Goal: Book appointment/travel/reservation

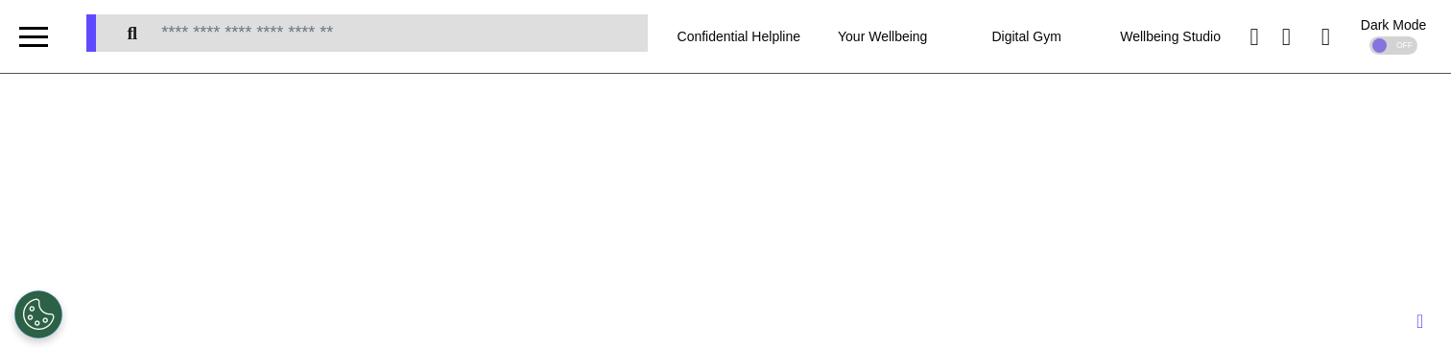
select select "*"
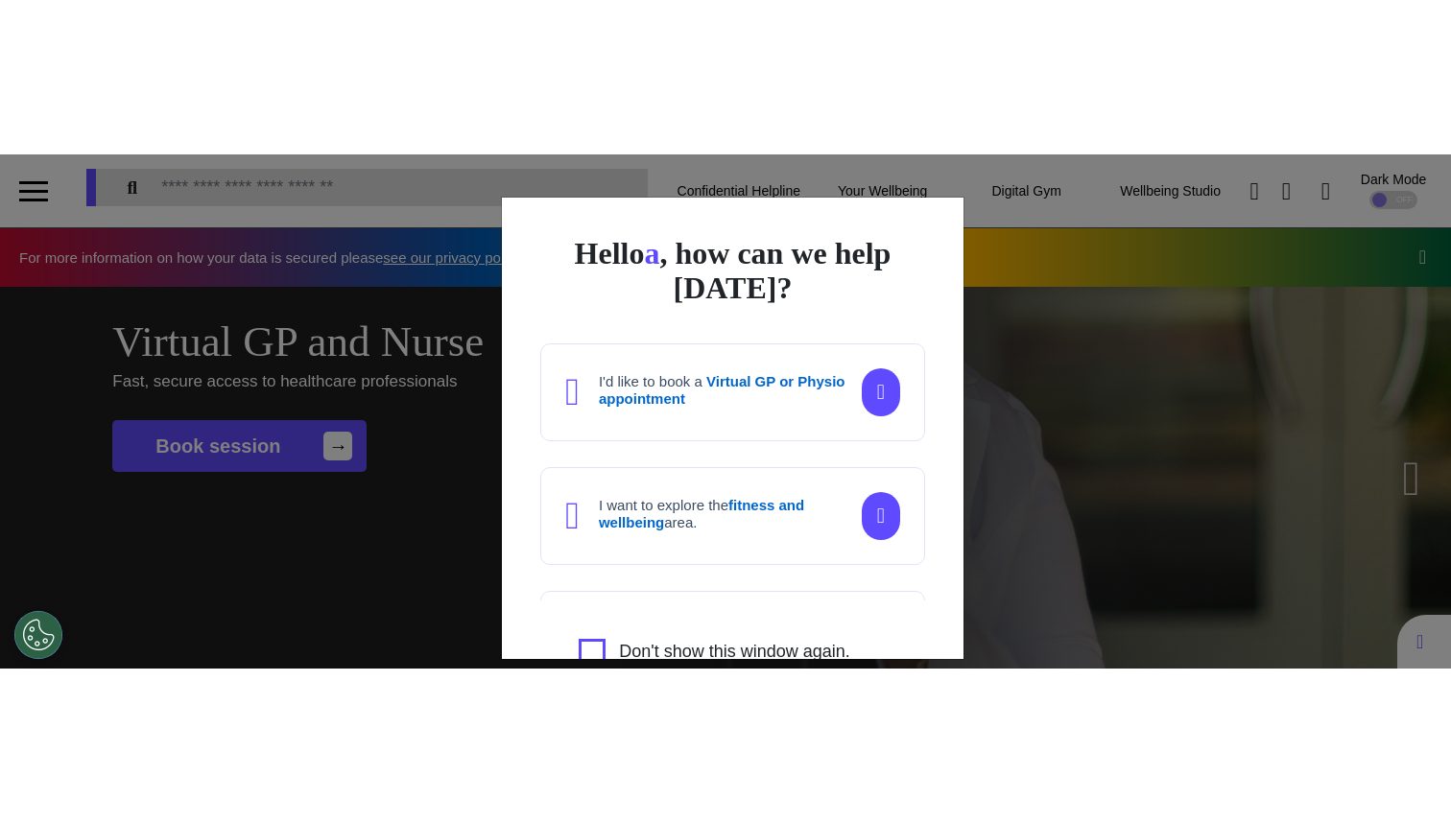
scroll to position [0, 725]
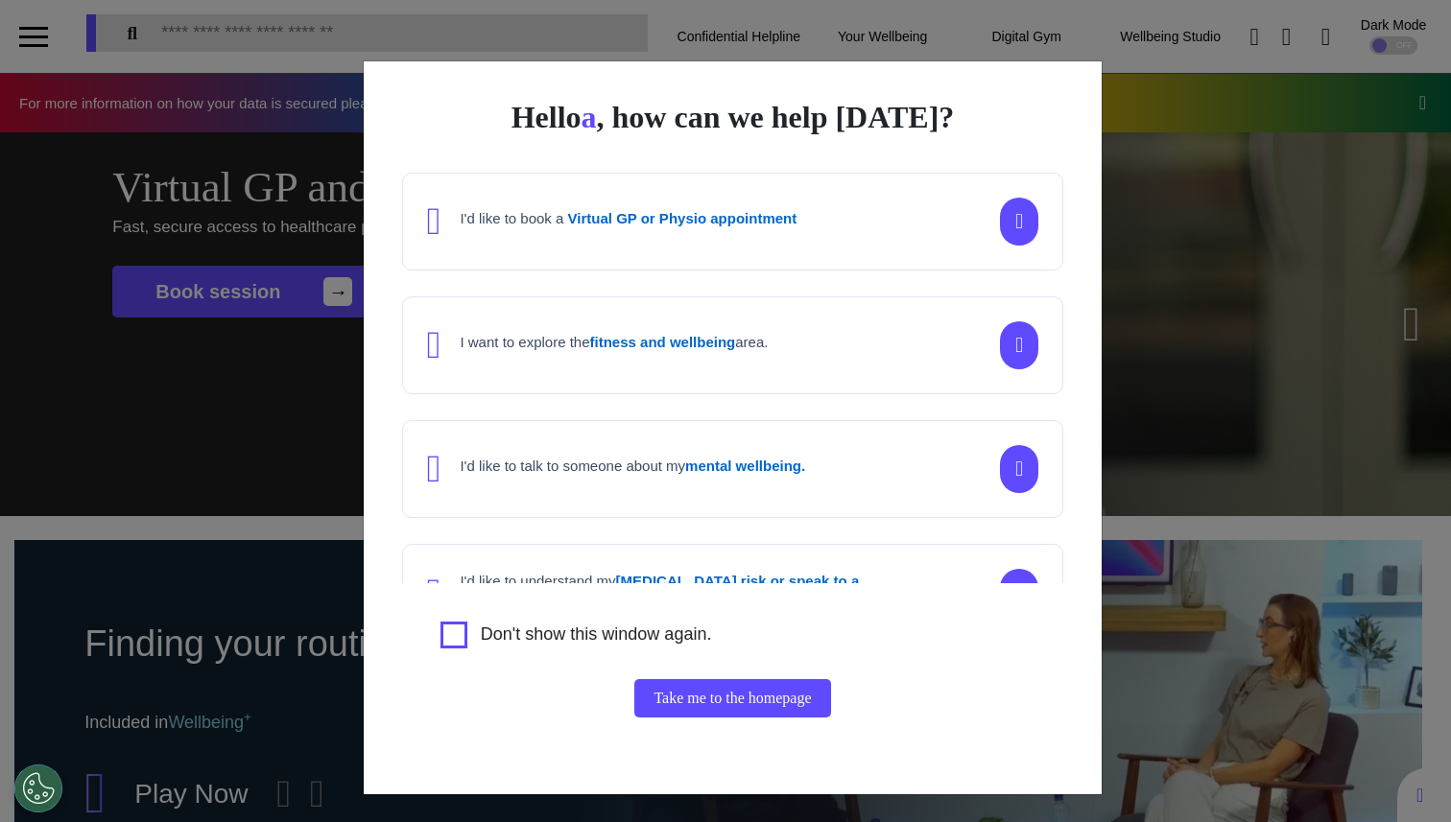
click at [827, 336] on div "I want to explore the fitness and wellbeing area." at bounding box center [732, 346] width 661 height 98
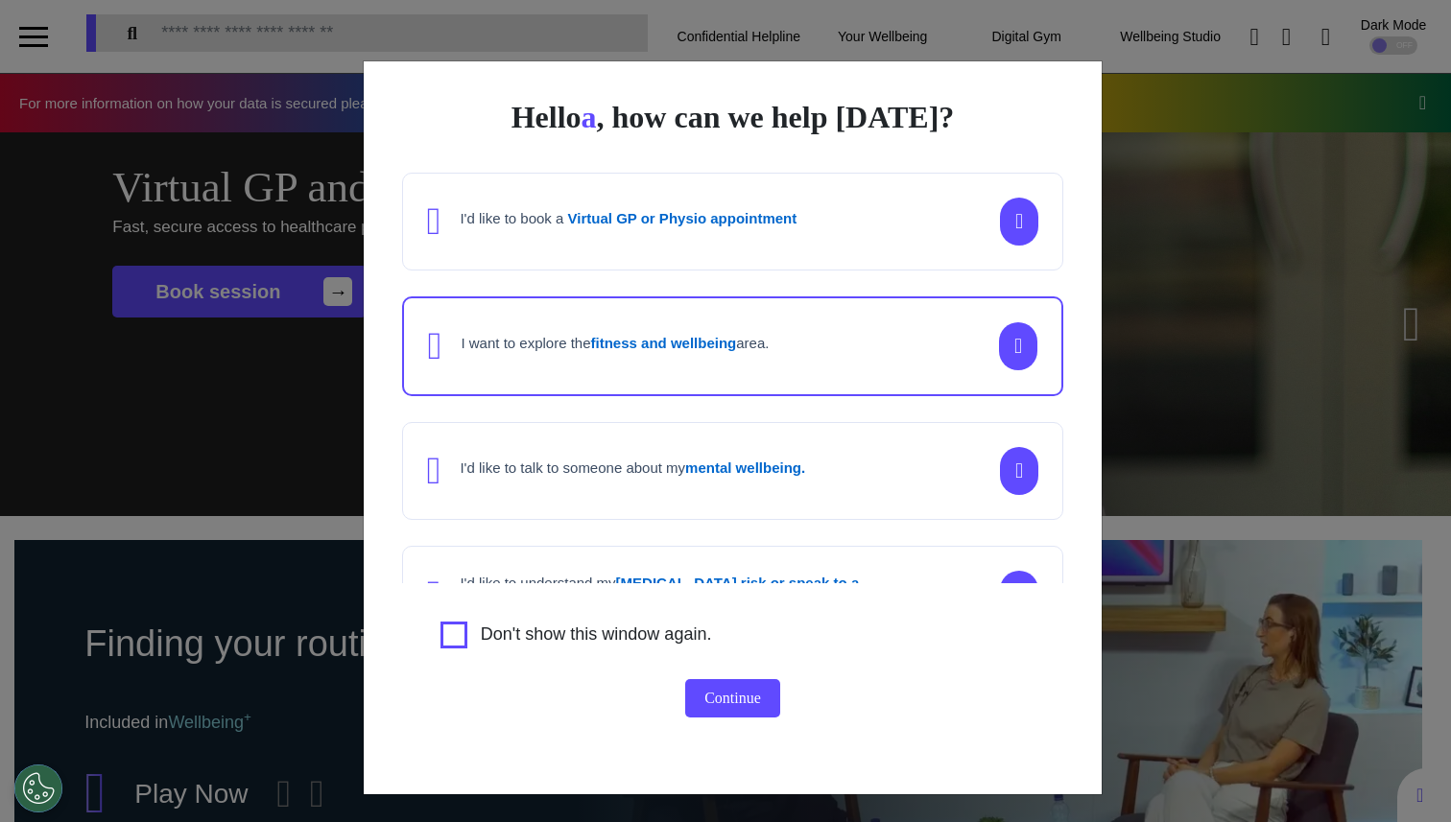
click at [820, 252] on div "I'd like to book a Virtual GP or Physio appointment" at bounding box center [732, 222] width 661 height 98
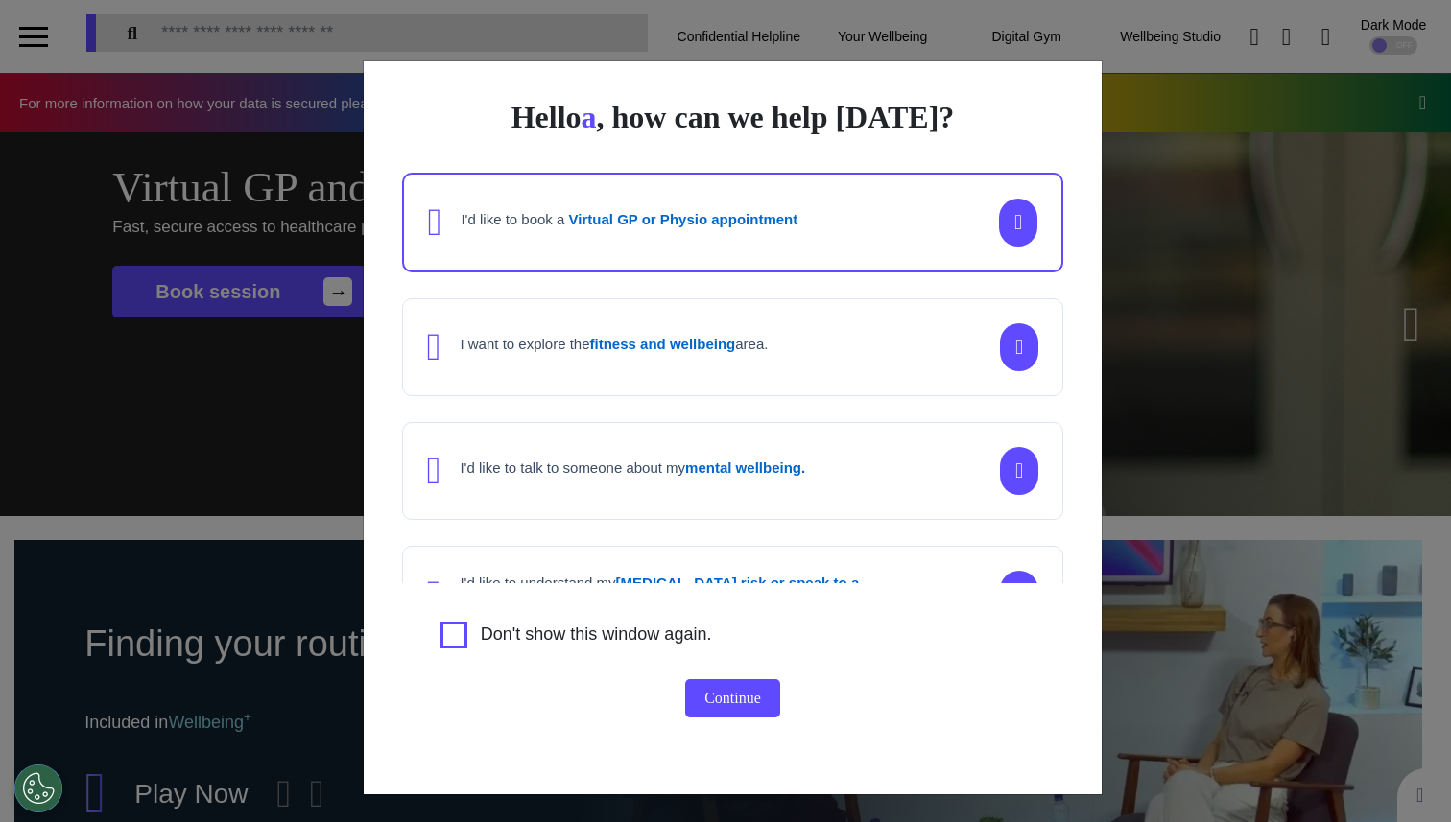
click at [812, 347] on div "I'd like to talk to someone about my mental wellbeing." at bounding box center [732, 471] width 661 height 98
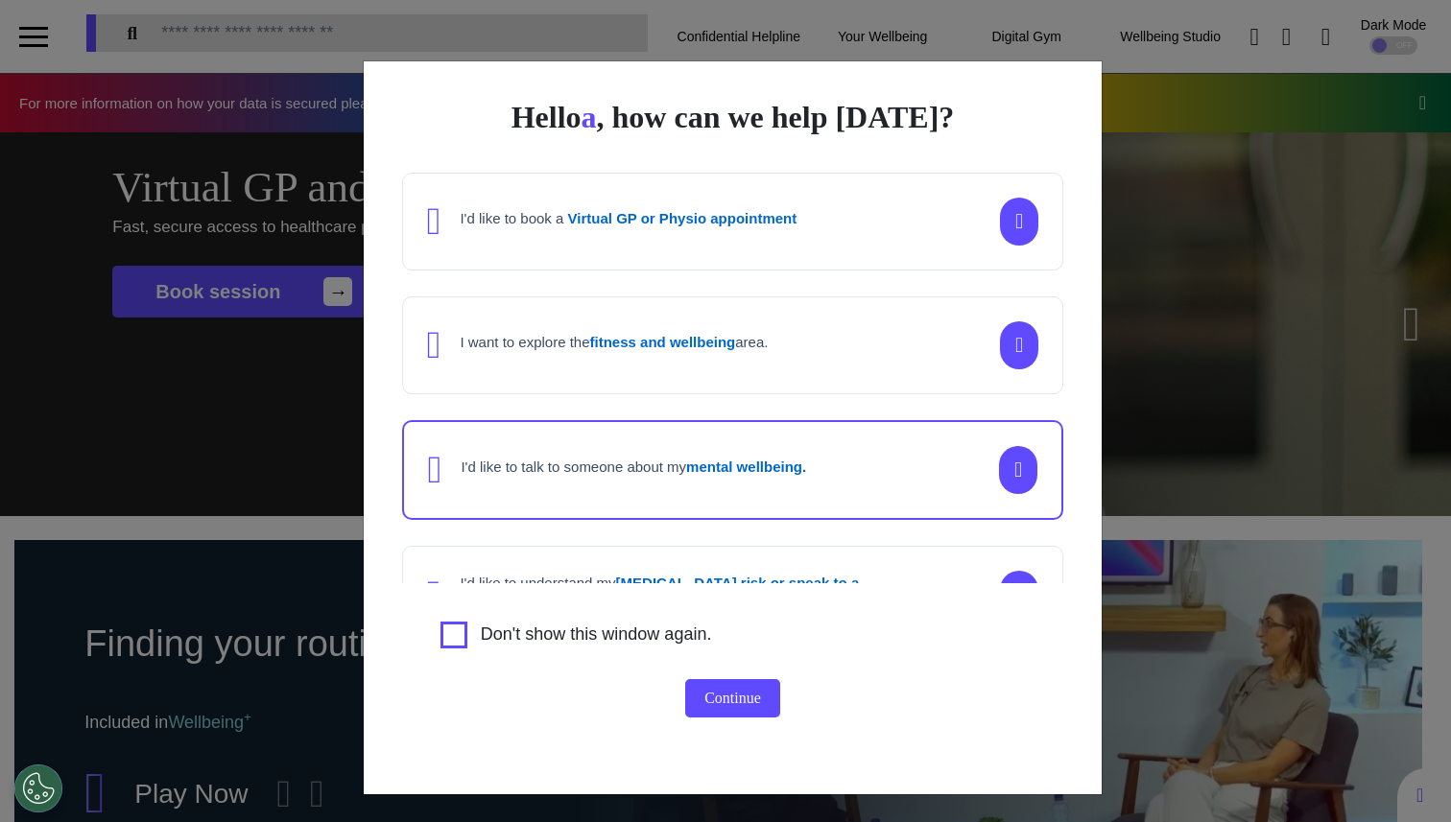
click at [832, 347] on div "I want to explore the fitness and wellbeing area." at bounding box center [732, 346] width 661 height 98
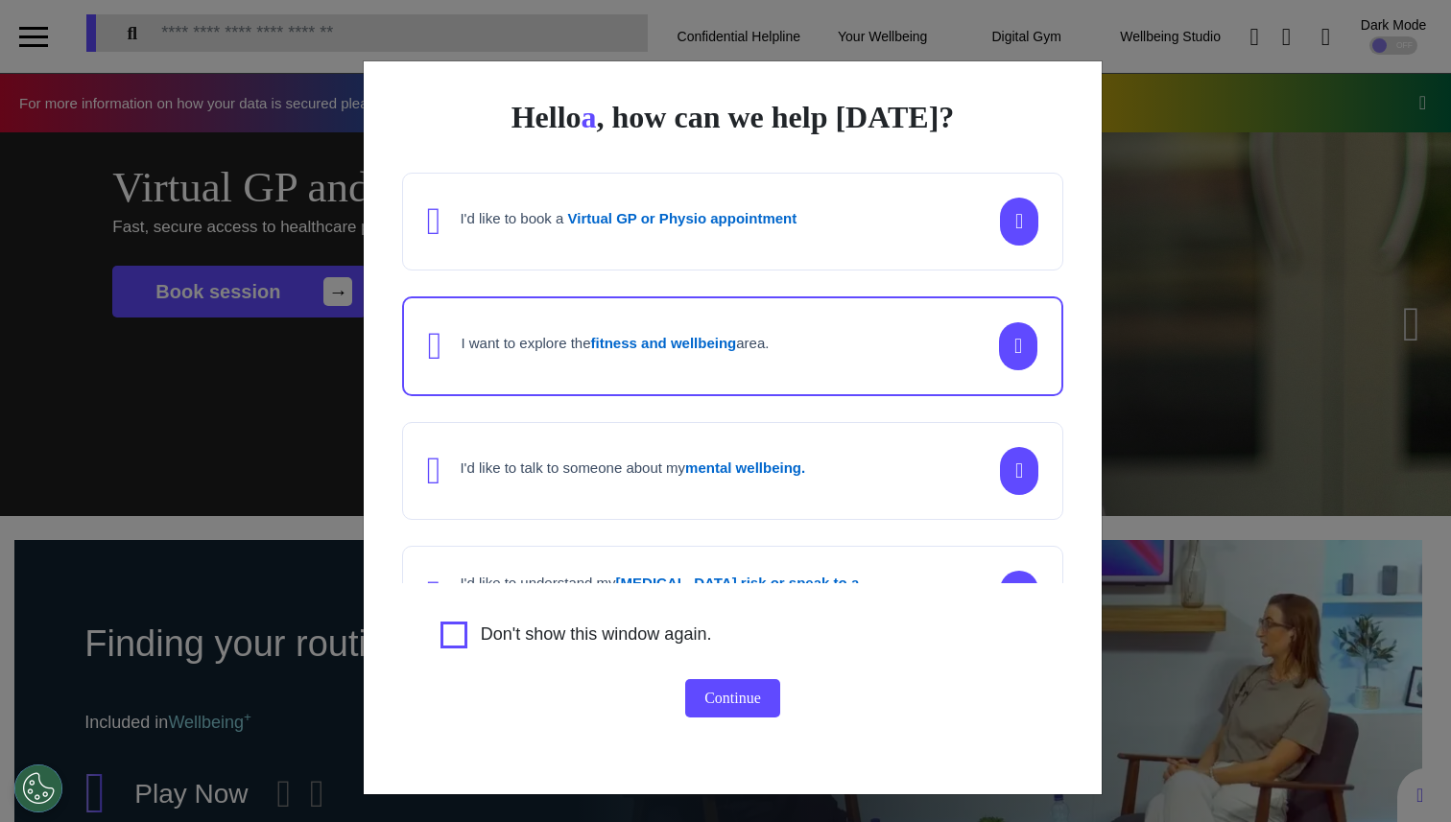
click at [815, 211] on div "I'd like to book a Virtual GP or Physio appointment" at bounding box center [732, 222] width 661 height 98
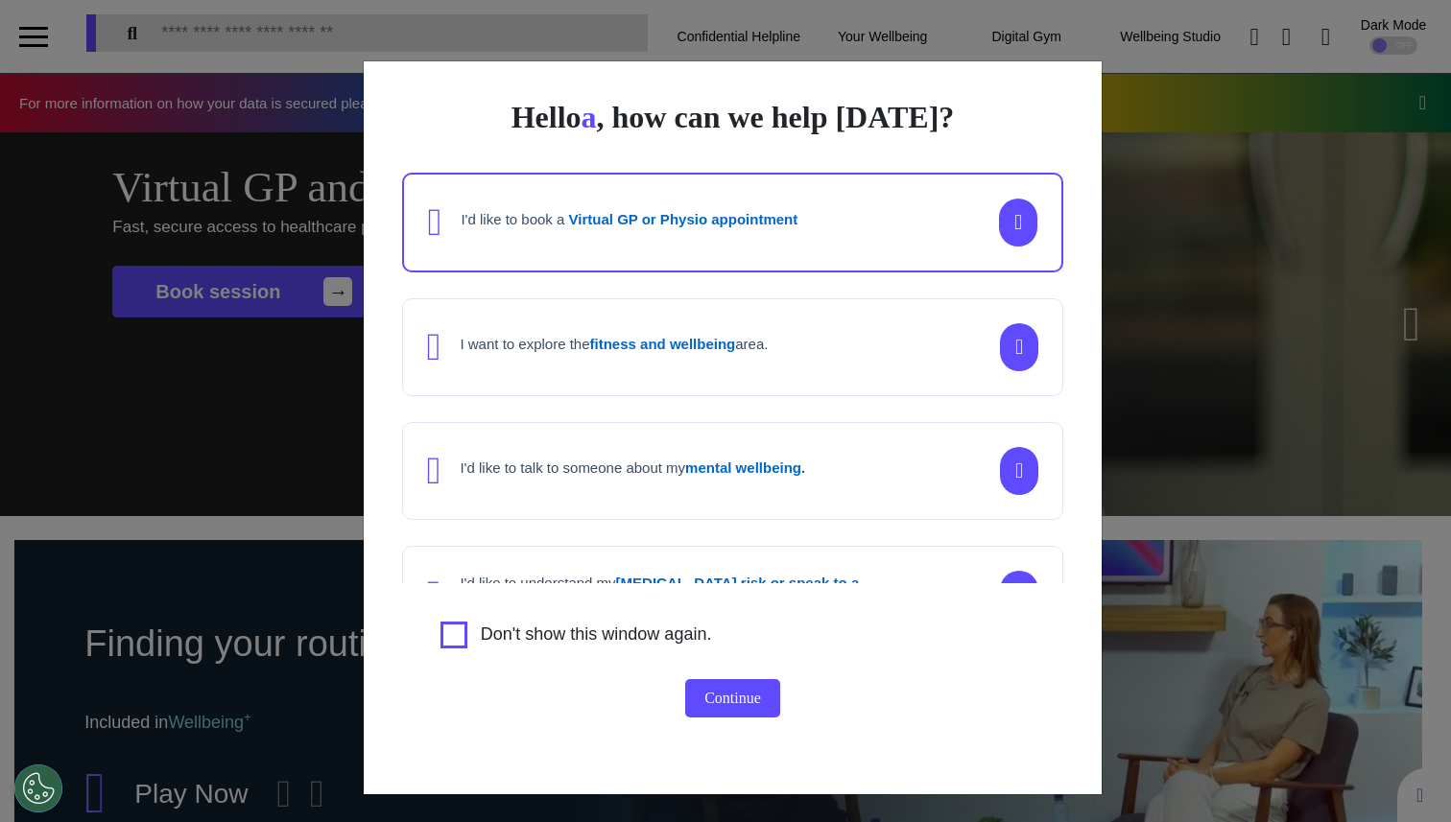
click at [731, 347] on button "Continue" at bounding box center [732, 698] width 95 height 38
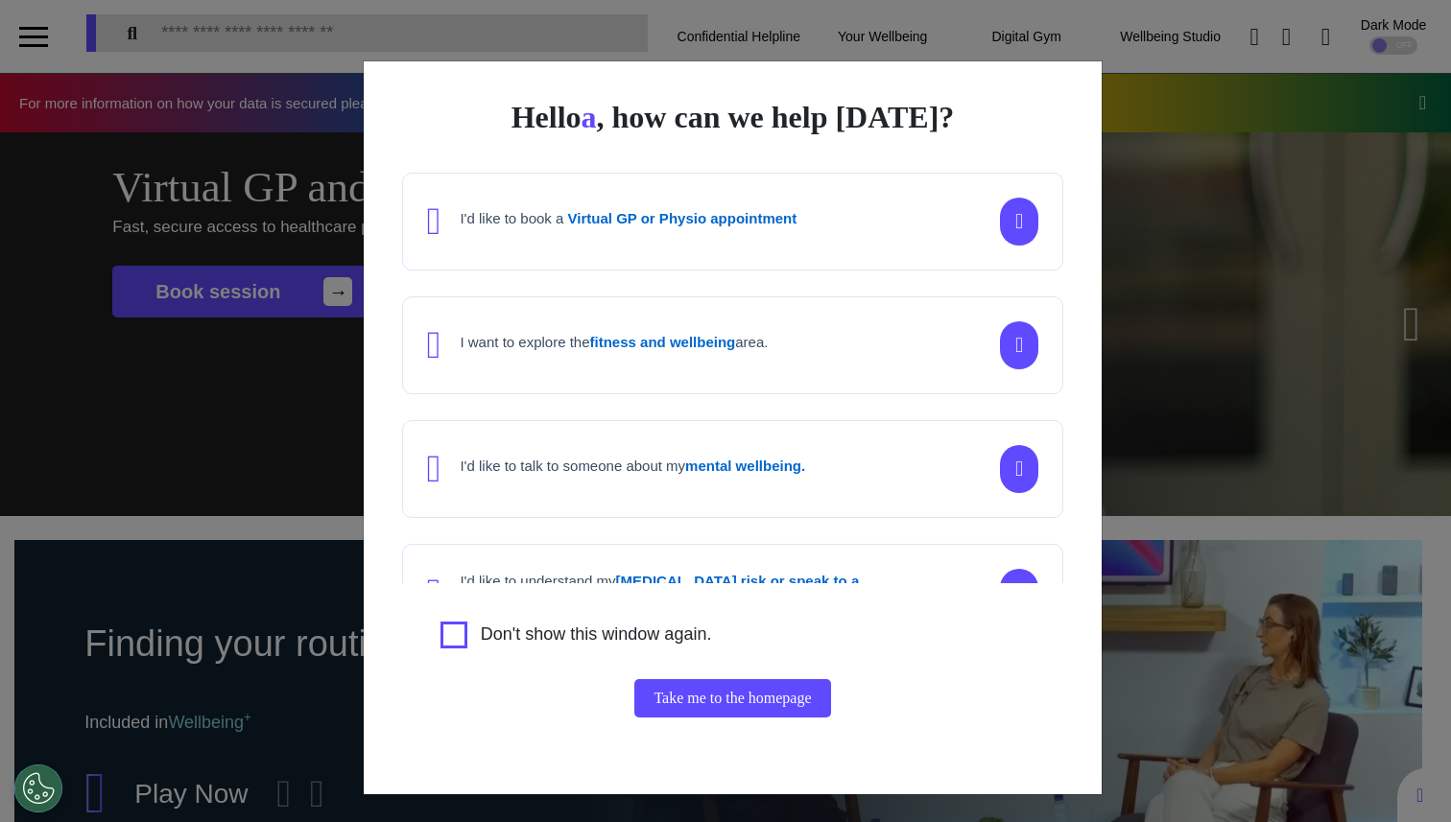
click at [751, 260] on div "I'd like to book a Virtual GP or Physio appointment" at bounding box center [732, 222] width 661 height 98
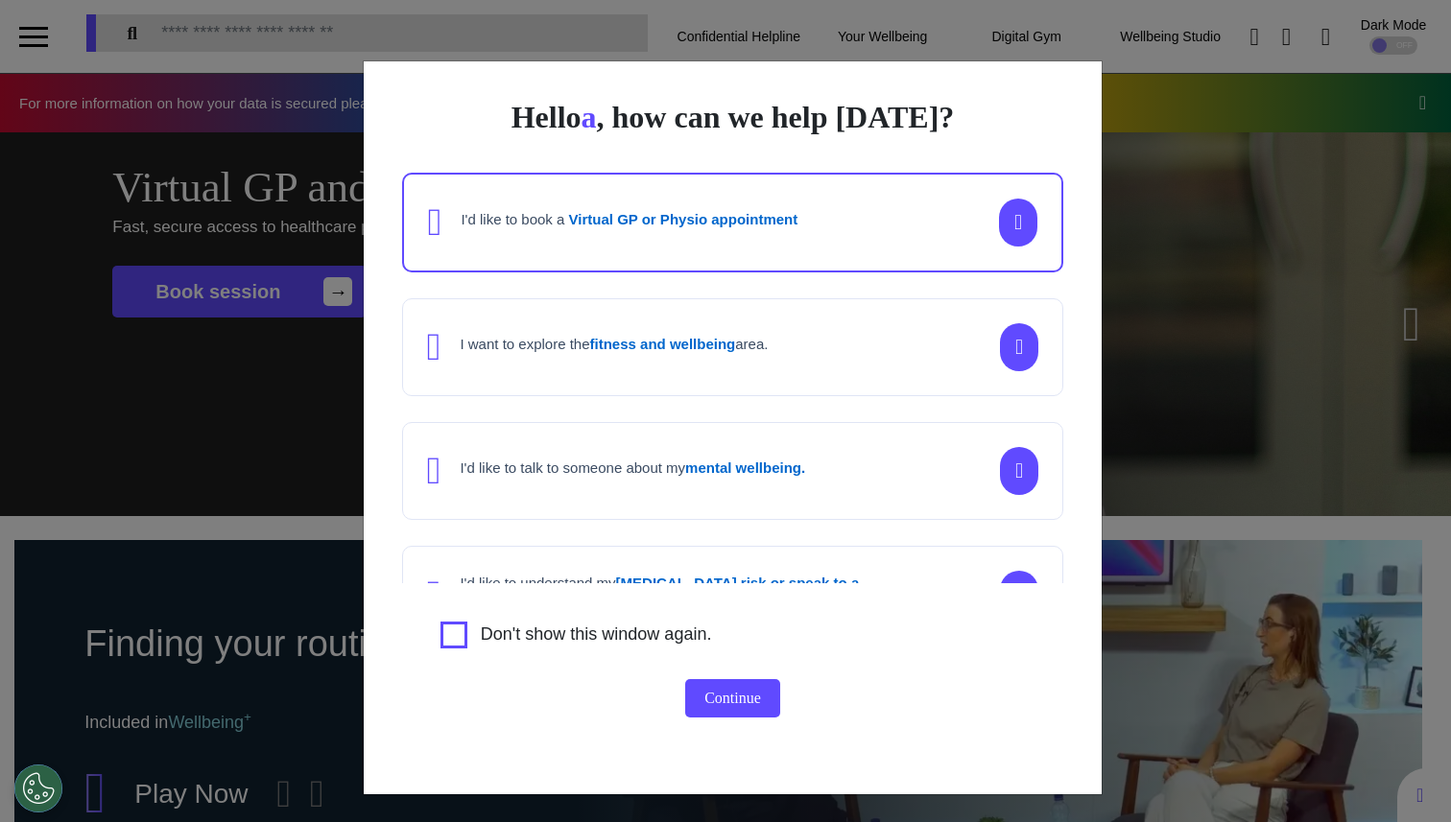
scroll to position [0, 725]
click at [926, 231] on div "I'd like to book a Virtual GP or Physio appointment" at bounding box center [732, 223] width 661 height 100
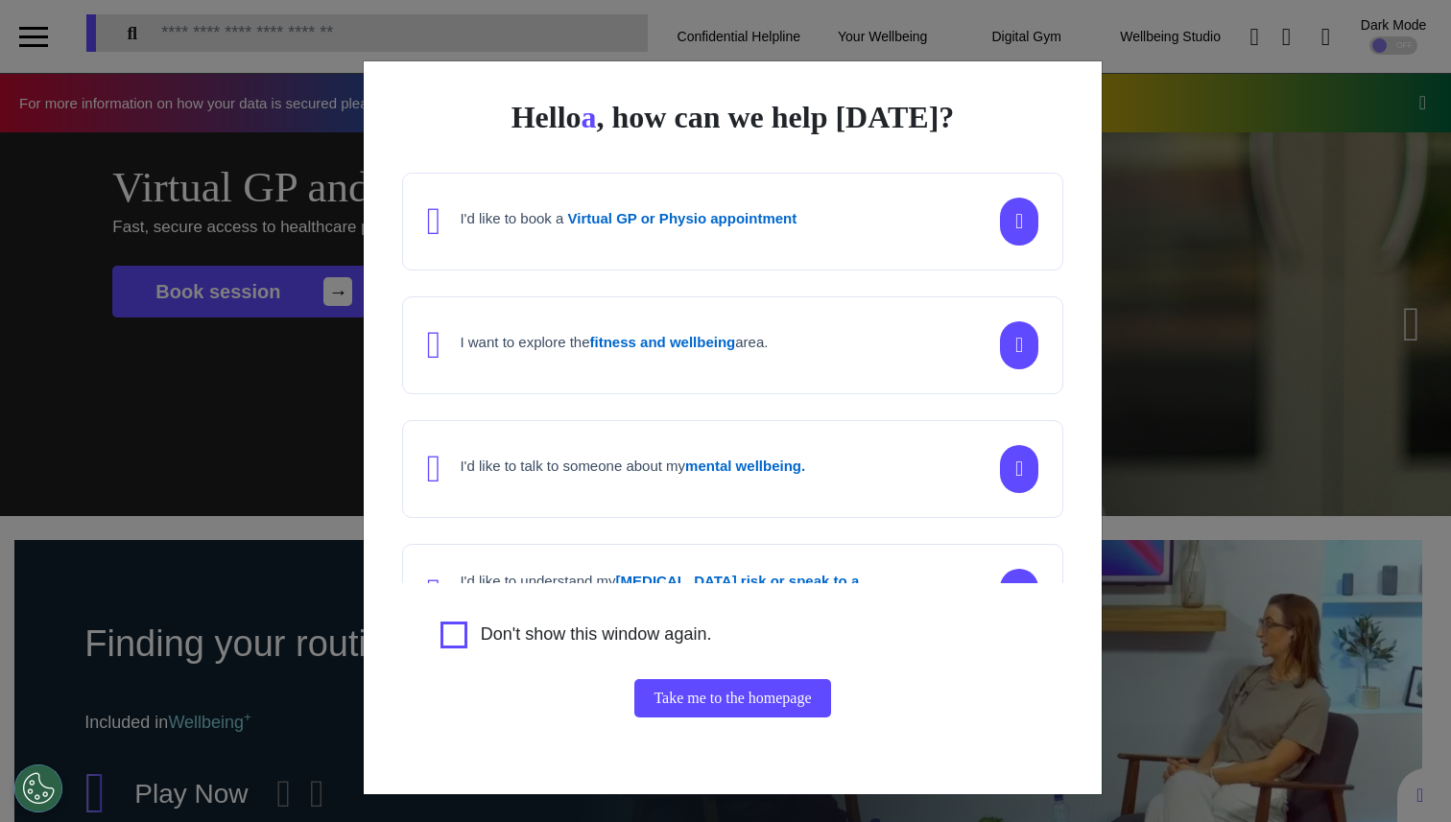
click at [759, 347] on button "Take me to the homepage" at bounding box center [732, 698] width 196 height 38
